Goal: Information Seeking & Learning: Find specific fact

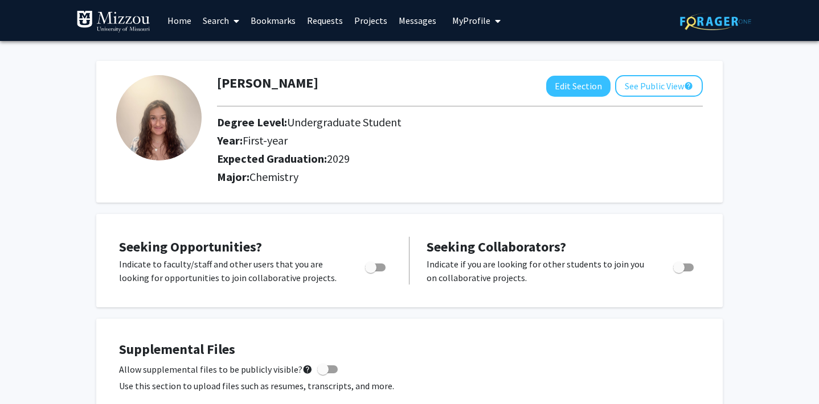
click at [216, 24] on link "Search" at bounding box center [221, 21] width 48 height 40
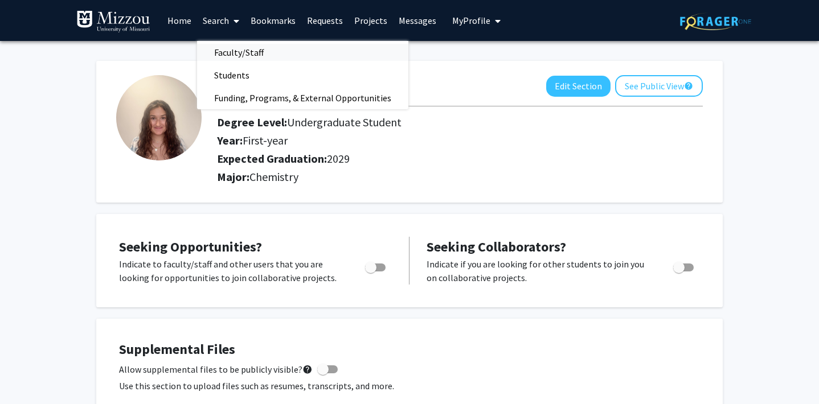
click at [240, 49] on span "Faculty/Staff" at bounding box center [239, 52] width 84 height 23
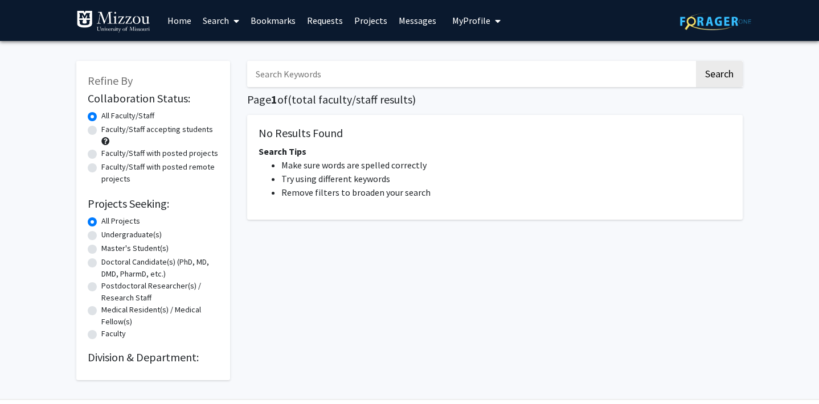
click at [301, 85] on input "Search Keywords" at bounding box center [470, 74] width 447 height 26
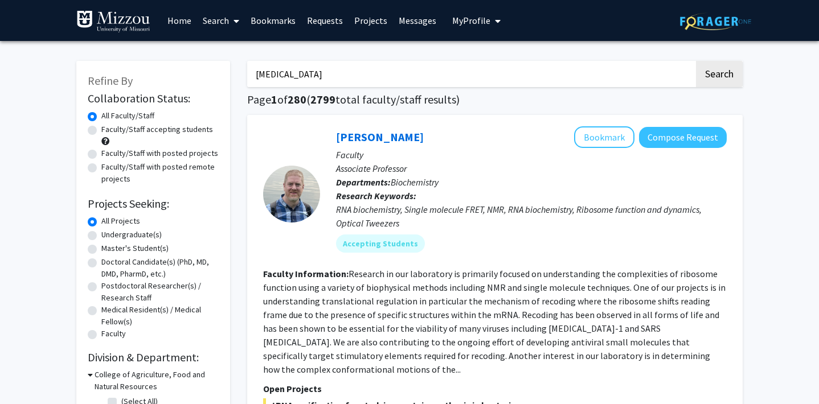
type input "[MEDICAL_DATA]"
click at [696, 61] on button "Search" at bounding box center [719, 74] width 47 height 26
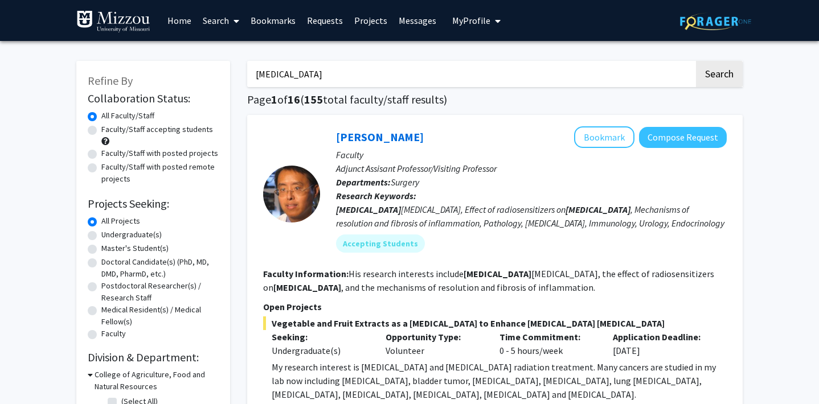
click at [476, 27] on button "My Profile" at bounding box center [476, 20] width 55 height 41
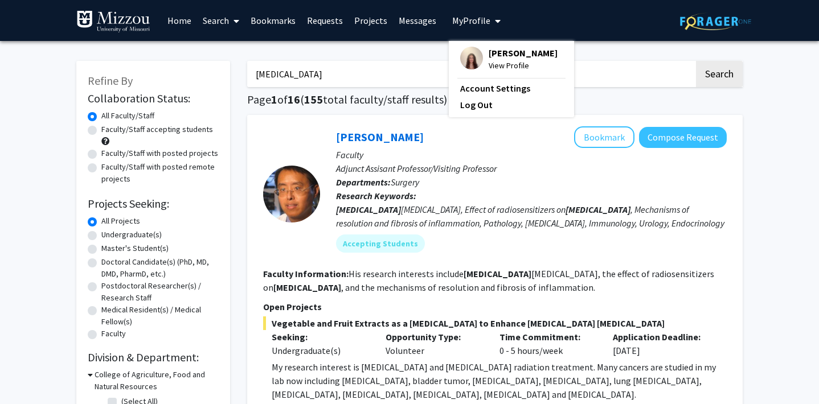
click at [476, 54] on img at bounding box center [471, 58] width 23 height 23
